Goal: Task Accomplishment & Management: Use online tool/utility

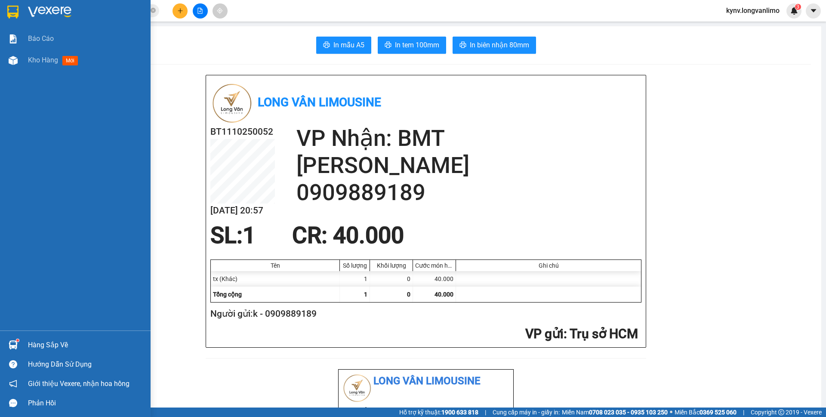
click at [12, 58] on img at bounding box center [13, 60] width 9 height 9
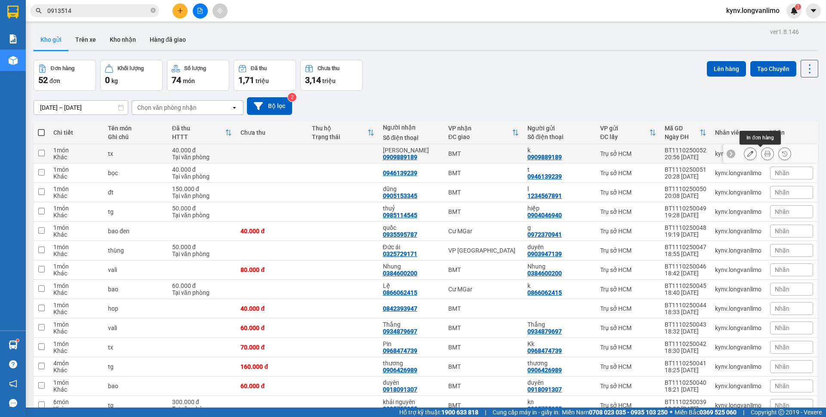
click at [765, 153] on icon at bounding box center [768, 154] width 6 height 6
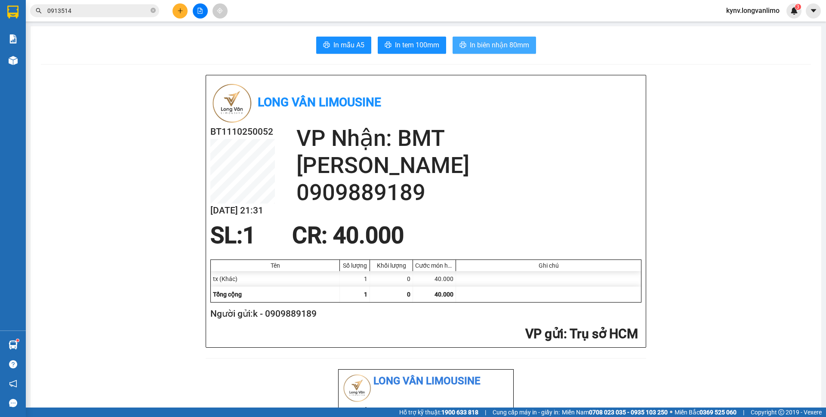
click at [499, 47] on span "In biên nhận 80mm" at bounding box center [499, 45] width 59 height 11
click at [426, 49] on span "In tem 100mm" at bounding box center [417, 45] width 44 height 11
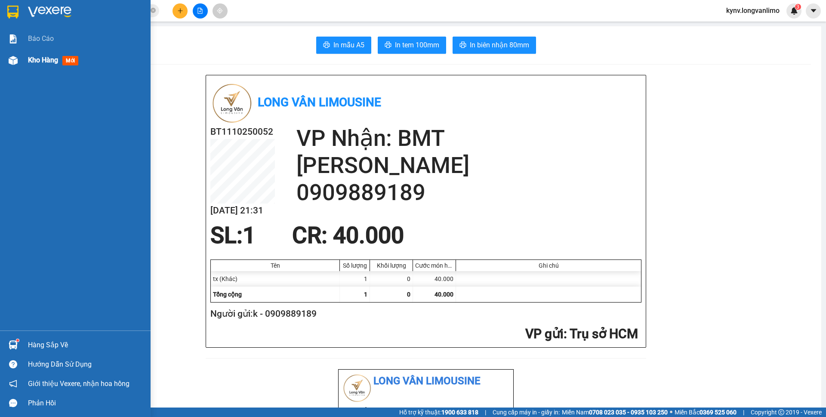
click at [22, 64] on div "Kho hàng mới" at bounding box center [75, 60] width 151 height 22
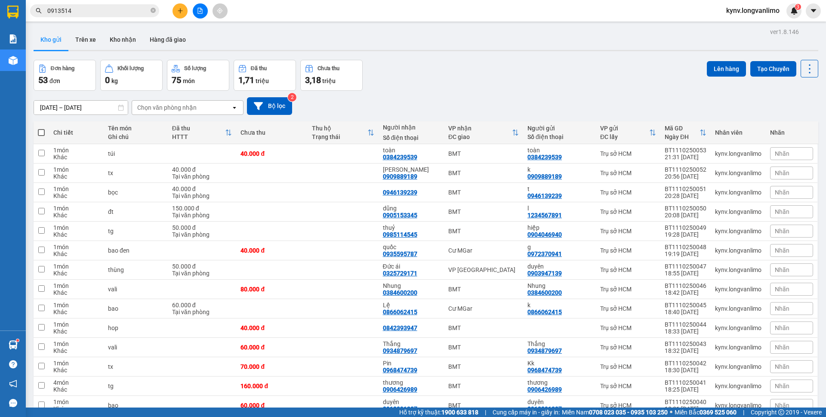
click at [210, 111] on div "Chọn văn phòng nhận" at bounding box center [181, 108] width 99 height 14
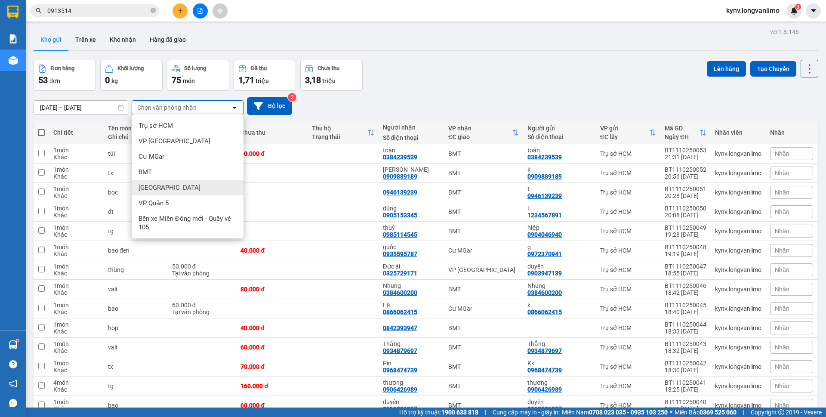
click at [163, 181] on div "[GEOGRAPHIC_DATA]" at bounding box center [188, 187] width 112 height 15
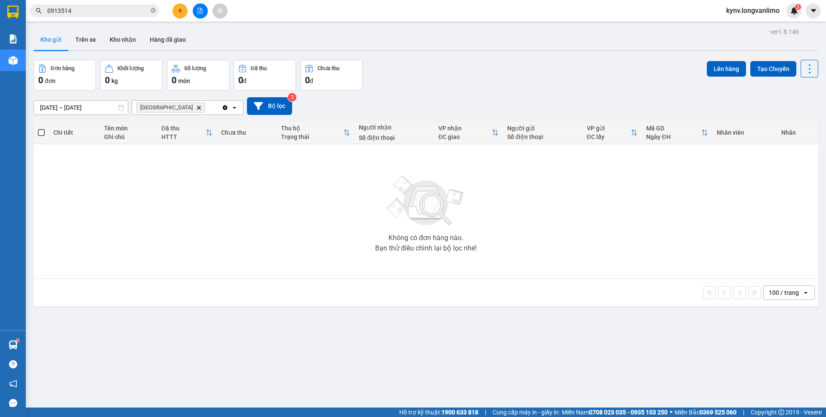
click at [175, 105] on span "Nha Trang Delete" at bounding box center [170, 107] width 69 height 10
click at [196, 107] on icon "Delete" at bounding box center [198, 107] width 5 height 5
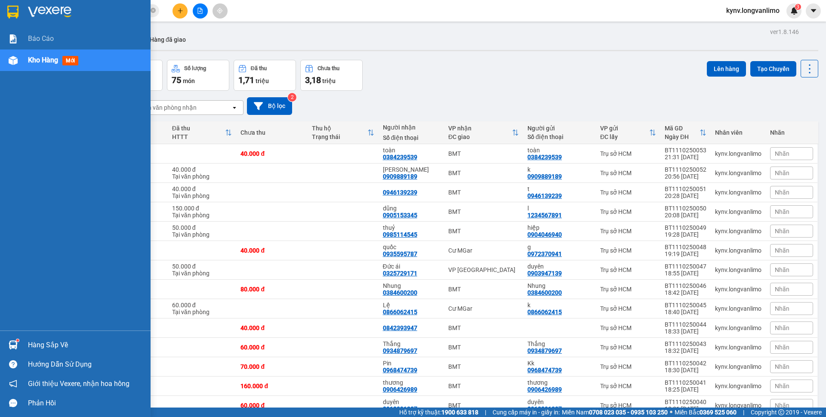
click at [12, 14] on img at bounding box center [12, 12] width 11 height 13
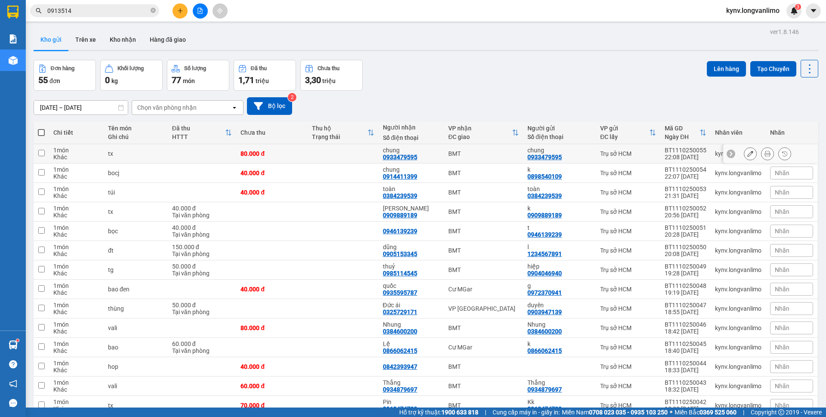
click at [765, 155] on icon at bounding box center [768, 154] width 6 height 6
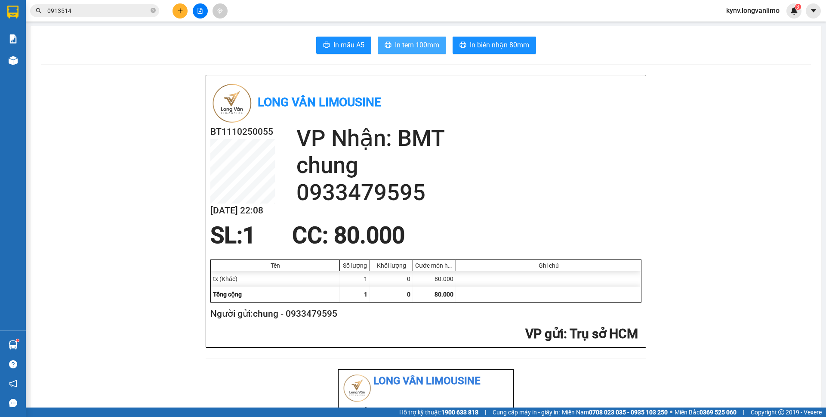
click at [416, 49] on span "In tem 100mm" at bounding box center [417, 45] width 44 height 11
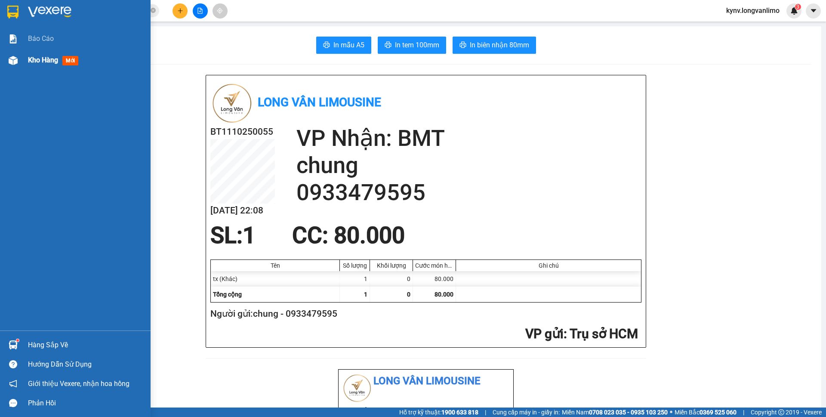
click at [24, 57] on div "Kho hàng mới" at bounding box center [75, 60] width 151 height 22
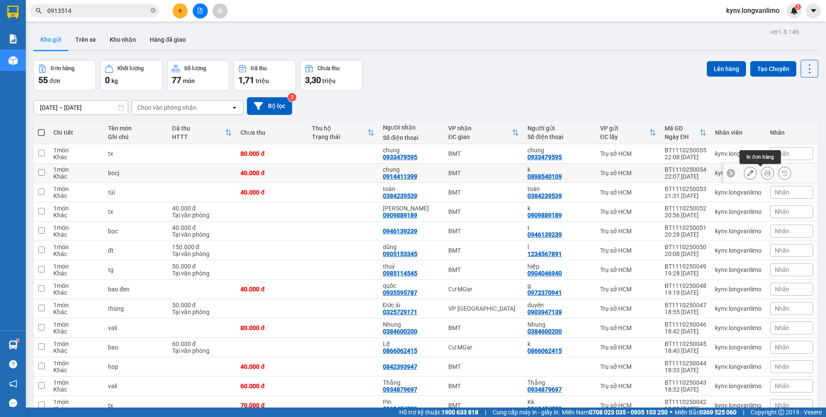
click at [762, 171] on button at bounding box center [768, 173] width 12 height 15
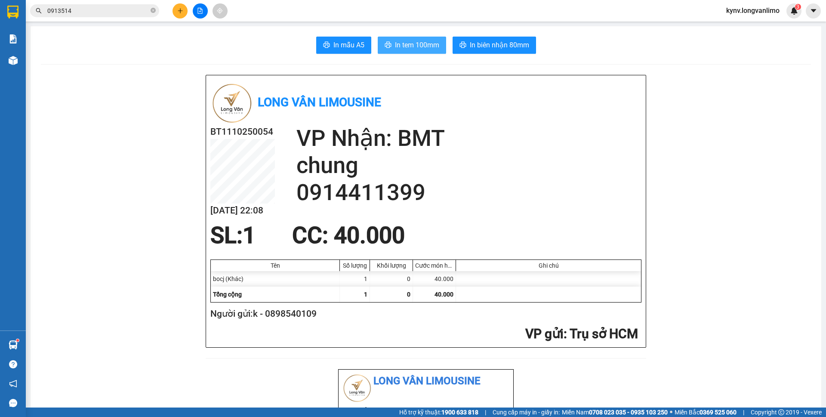
click at [425, 49] on span "In tem 100mm" at bounding box center [417, 45] width 44 height 11
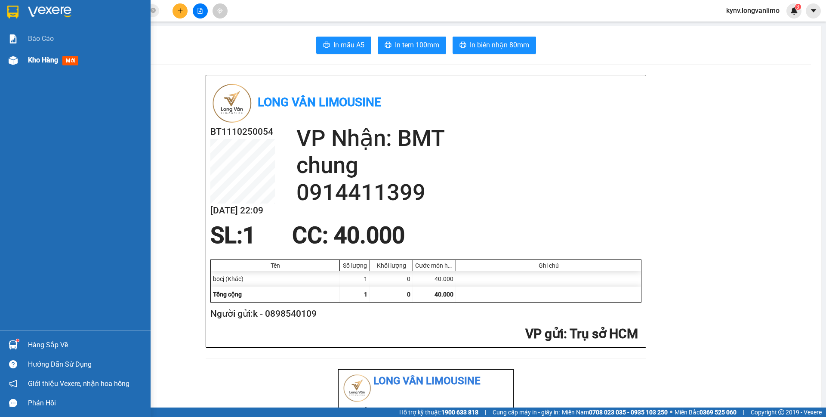
click at [24, 62] on div "Kho hàng mới" at bounding box center [75, 60] width 151 height 22
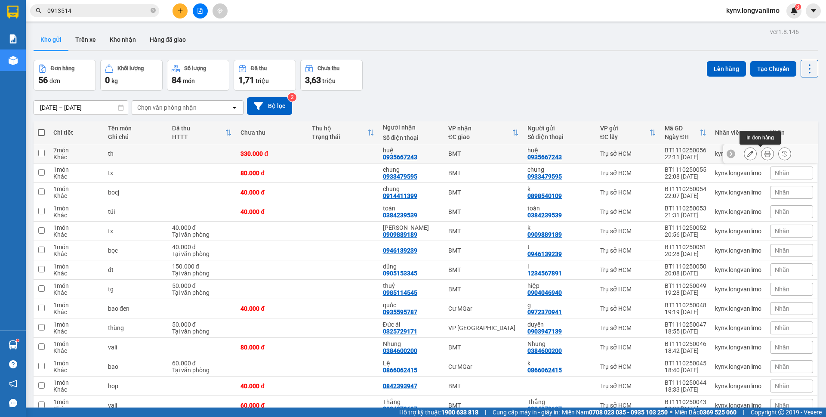
click at [765, 155] on icon at bounding box center [768, 154] width 6 height 6
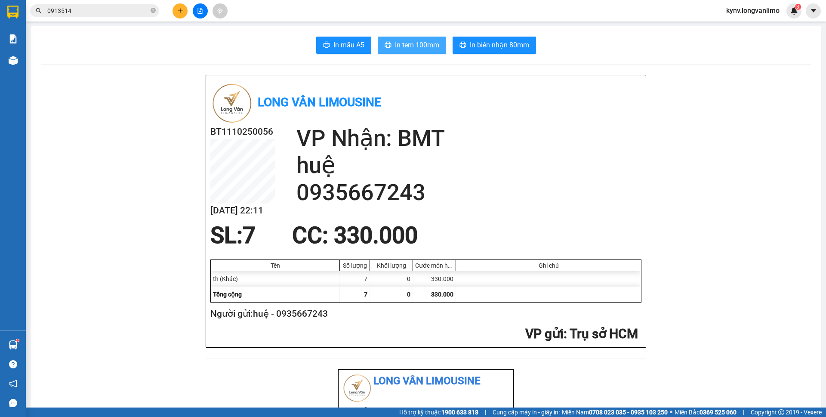
click at [422, 49] on span "In tem 100mm" at bounding box center [417, 45] width 44 height 11
click at [475, 44] on span "In biên nhận 80mm" at bounding box center [499, 45] width 59 height 11
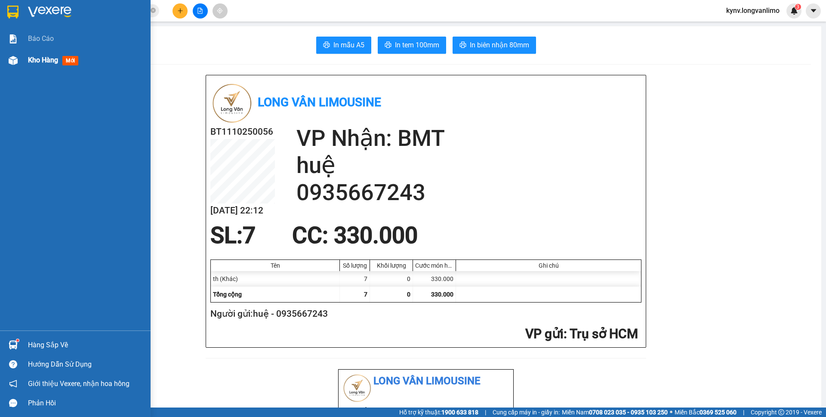
click at [17, 59] on img at bounding box center [13, 60] width 9 height 9
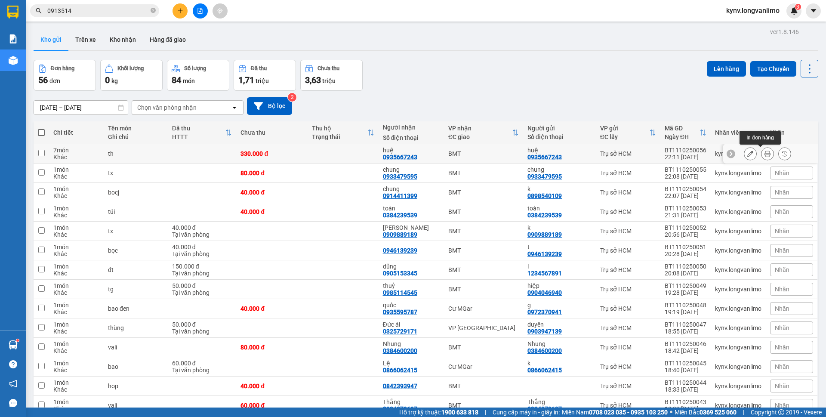
click at [765, 154] on icon at bounding box center [768, 154] width 6 height 6
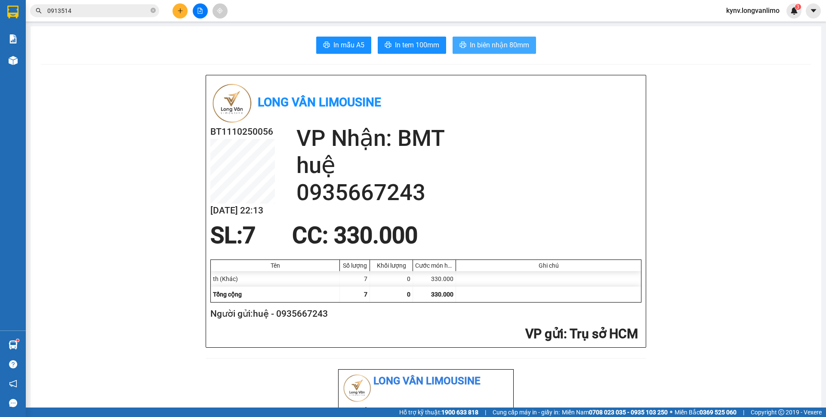
click at [483, 42] on span "In biên nhận 80mm" at bounding box center [499, 45] width 59 height 11
